Goal: Information Seeking & Learning: Find specific page/section

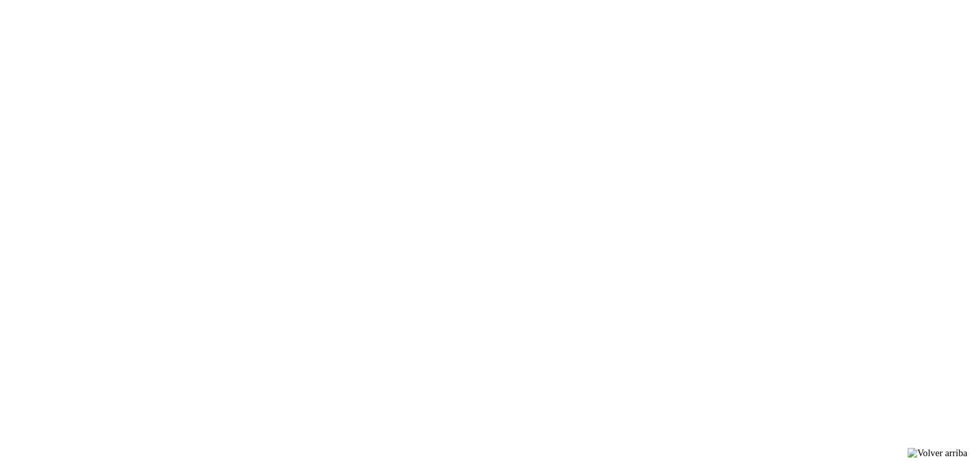
scroll to position [587, 0]
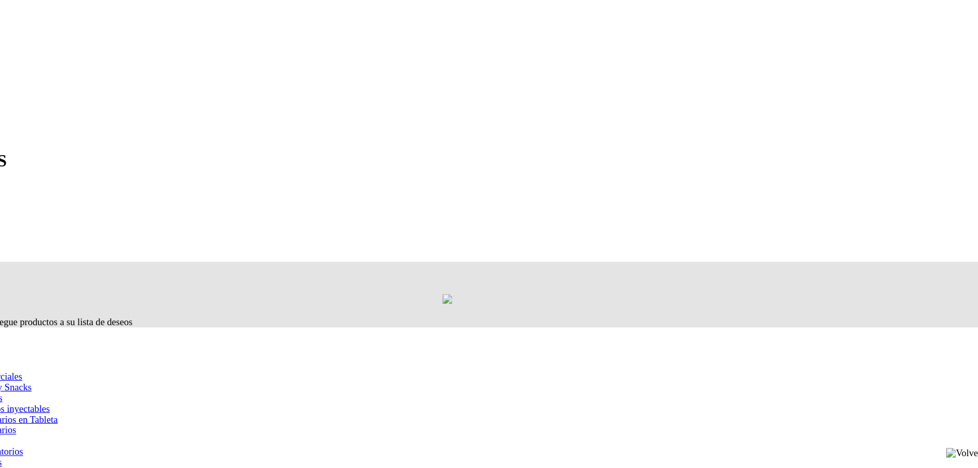
scroll to position [456, 0]
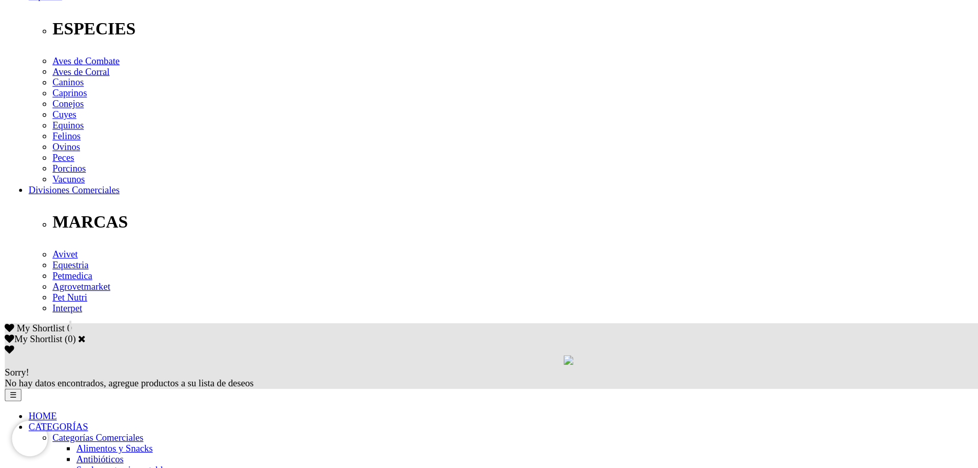
scroll to position [366, 0]
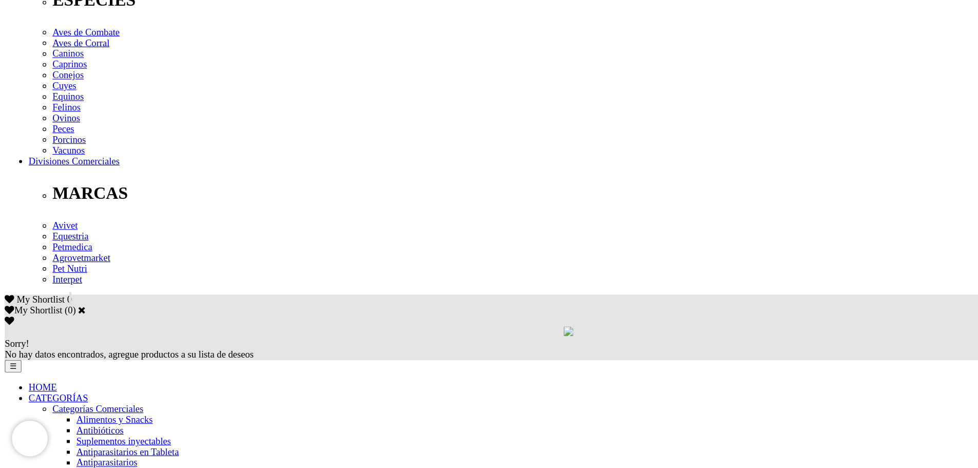
drag, startPoint x: 0, startPoint y: 0, endPoint x: 848, endPoint y: 364, distance: 922.7
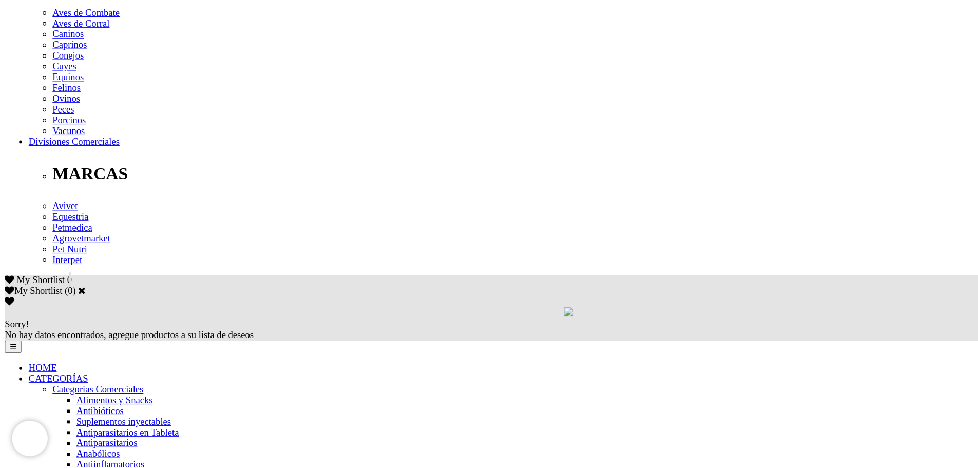
scroll to position [385, 0]
drag, startPoint x: 0, startPoint y: 0, endPoint x: 848, endPoint y: 350, distance: 917.5
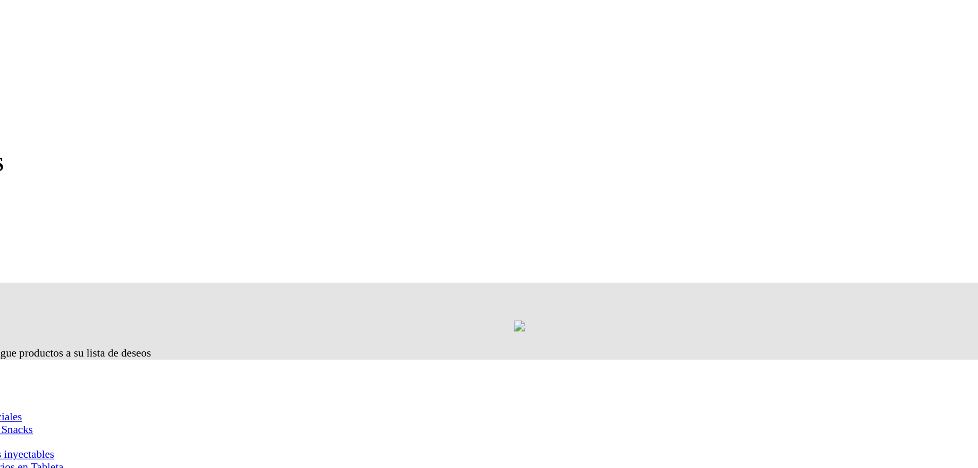
scroll to position [384, 0]
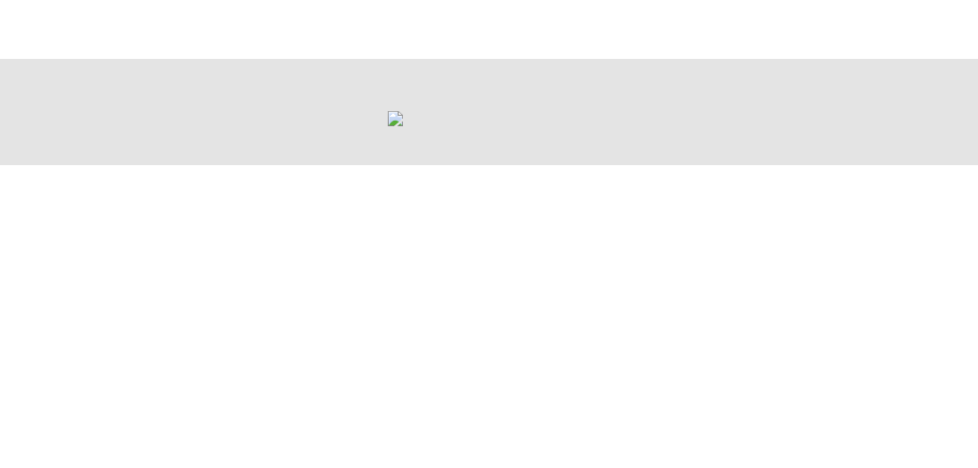
scroll to position [446, 0]
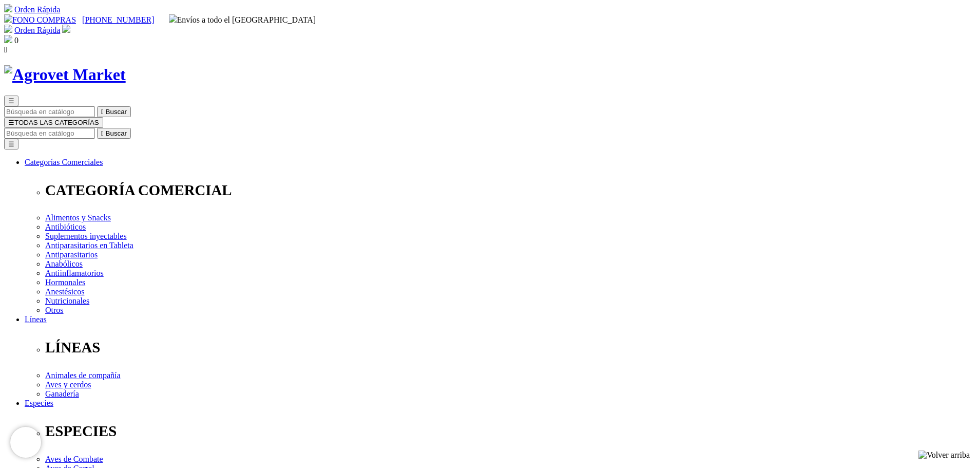
scroll to position [409, 0]
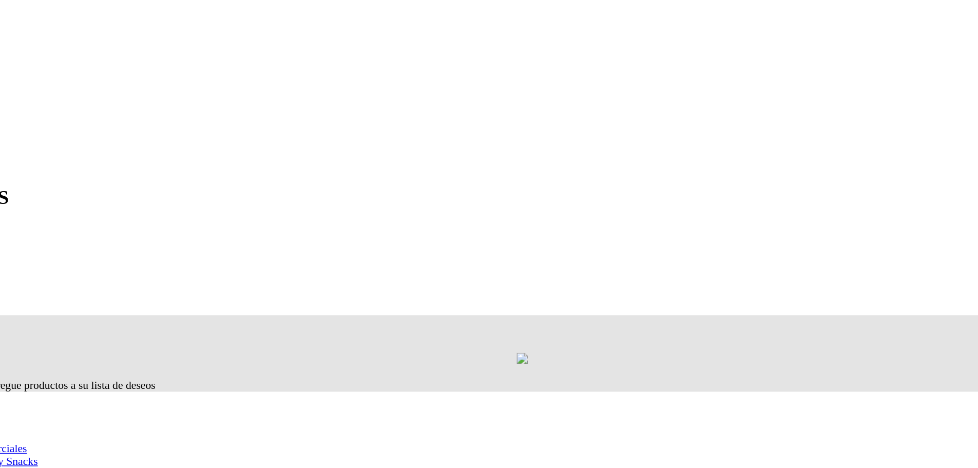
scroll to position [0, 0]
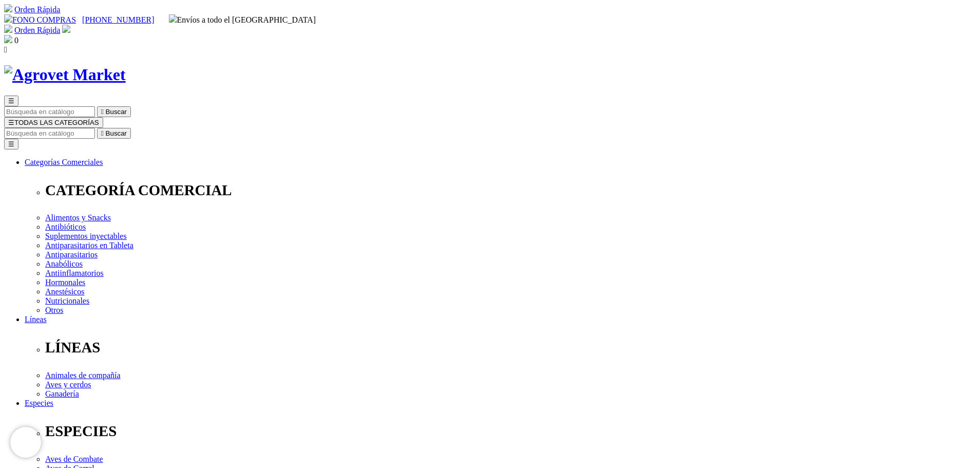
click at [95, 128] on input "Buscar" at bounding box center [49, 133] width 91 height 11
type input "TAURINA"
click at [311, 128] on button " Buscar" at bounding box center [328, 133] width 34 height 11
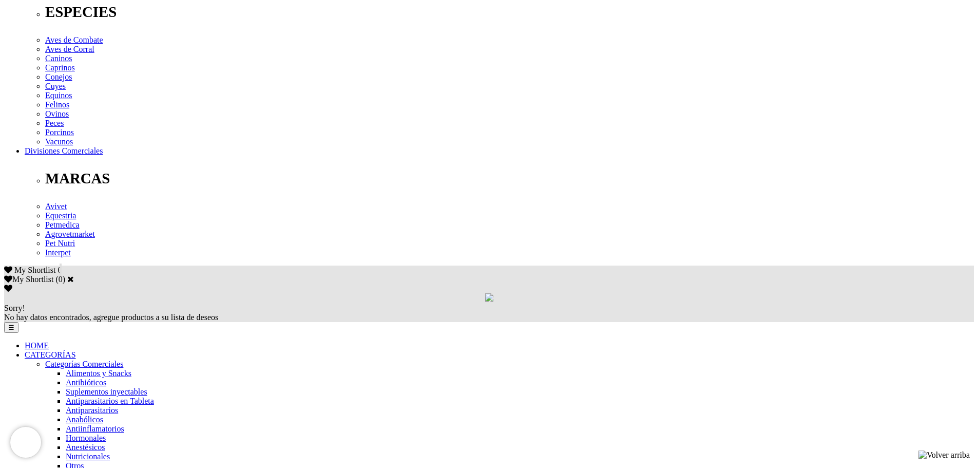
scroll to position [430, 0]
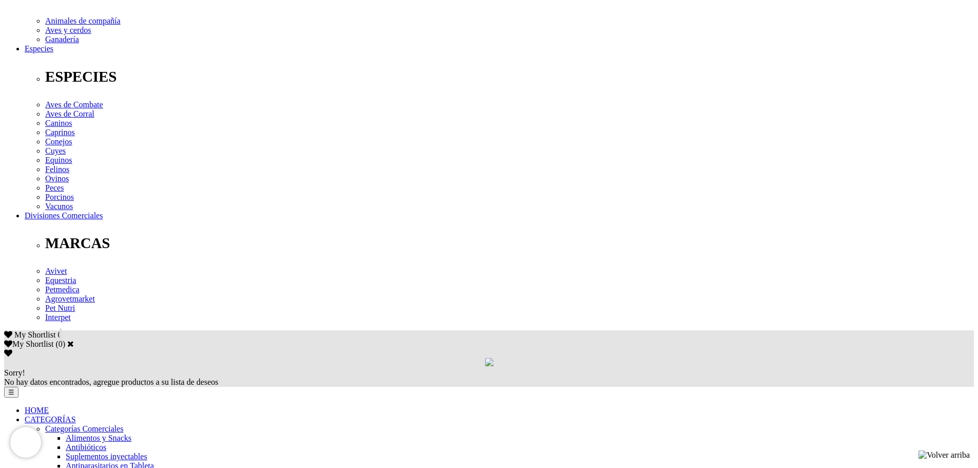
scroll to position [382, 0]
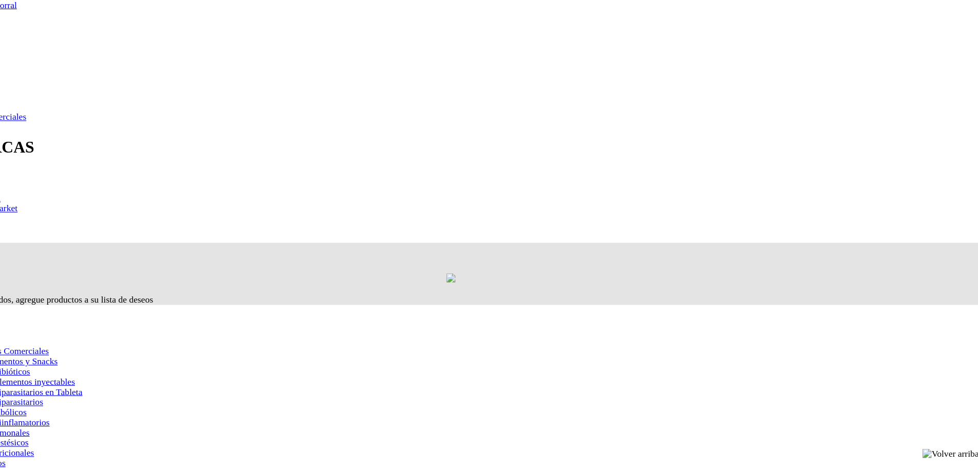
scroll to position [424, 0]
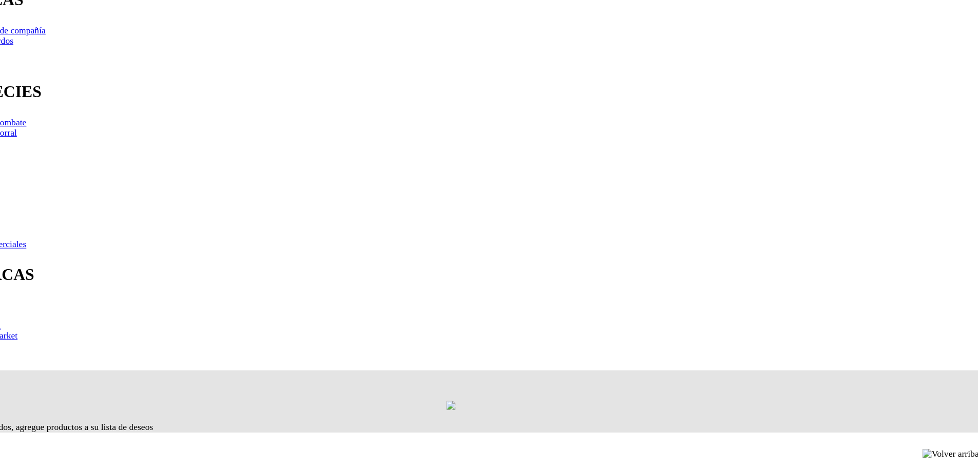
scroll to position [338, 0]
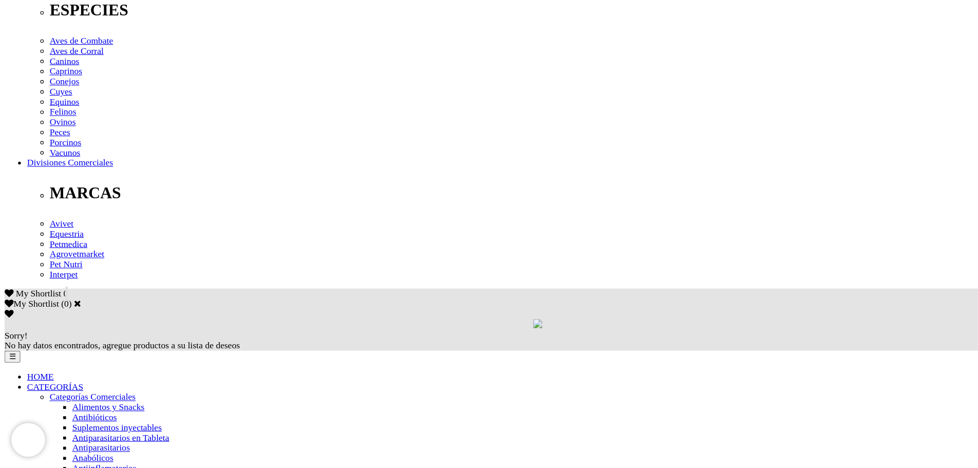
scroll to position [386, 0]
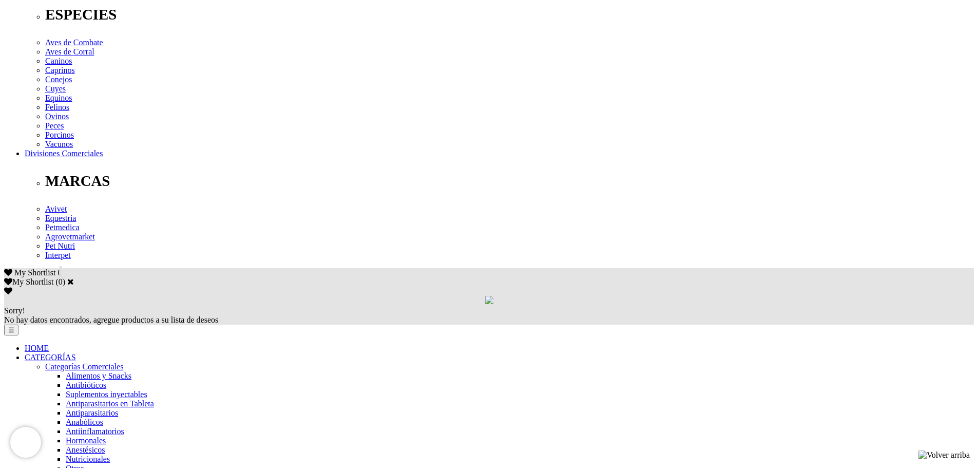
scroll to position [418, 0]
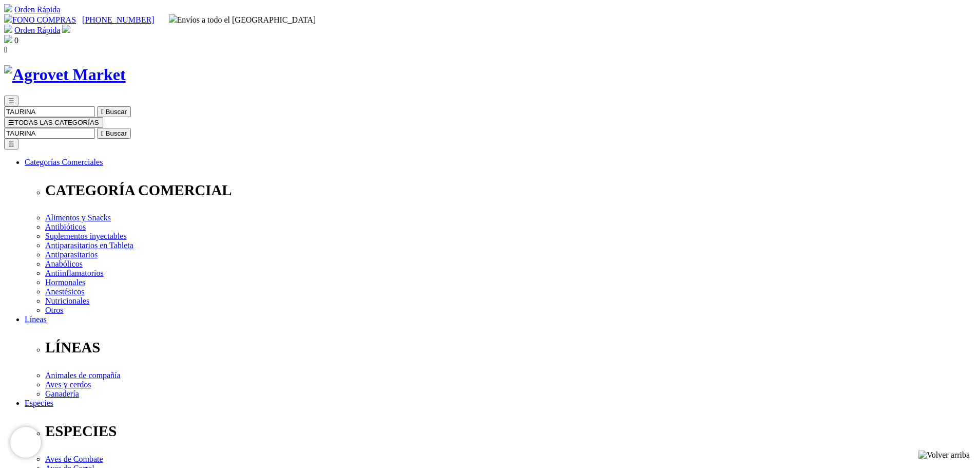
scroll to position [409, 0]
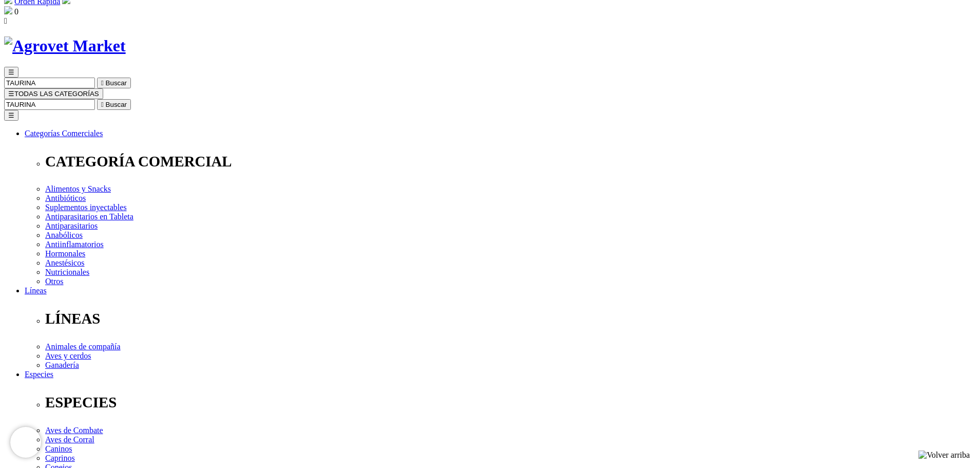
scroll to position [0, 0]
